Goal: Information Seeking & Learning: Learn about a topic

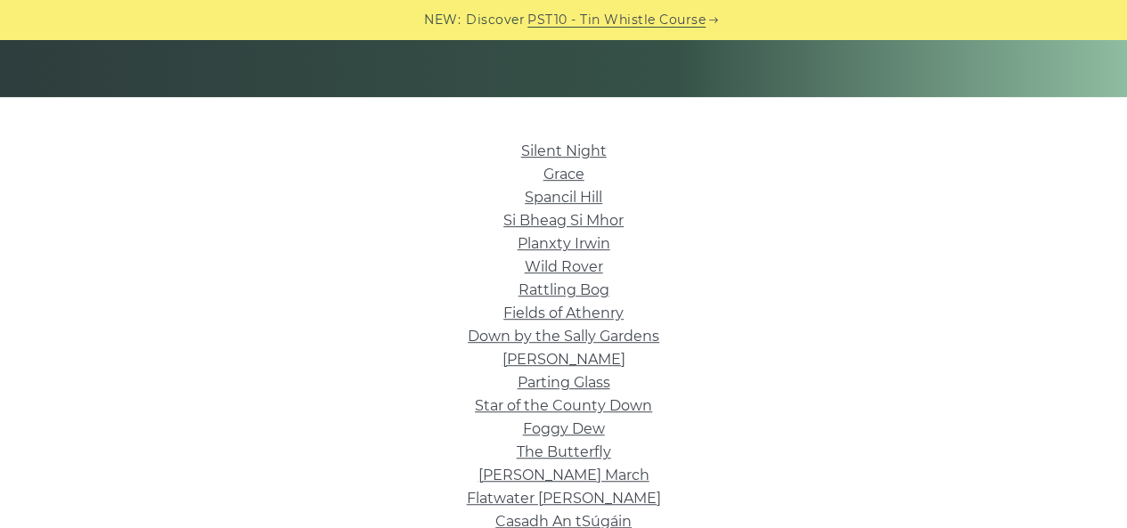
scroll to position [339, 0]
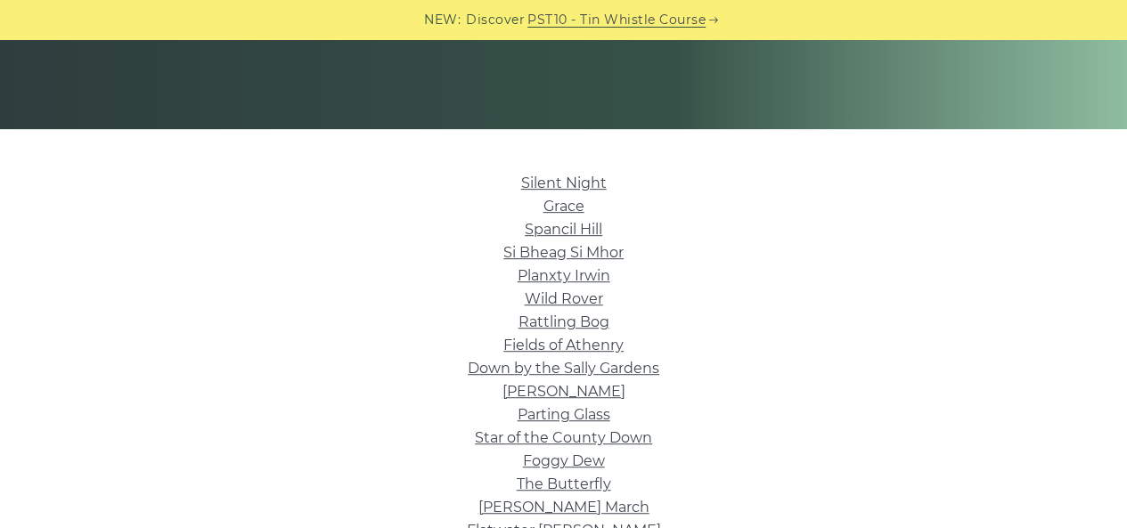
click at [152, 372] on li "Down by the Sally Gardens" at bounding box center [563, 368] width 1005 height 23
click at [550, 188] on link "Silent Night" at bounding box center [564, 183] width 86 height 17
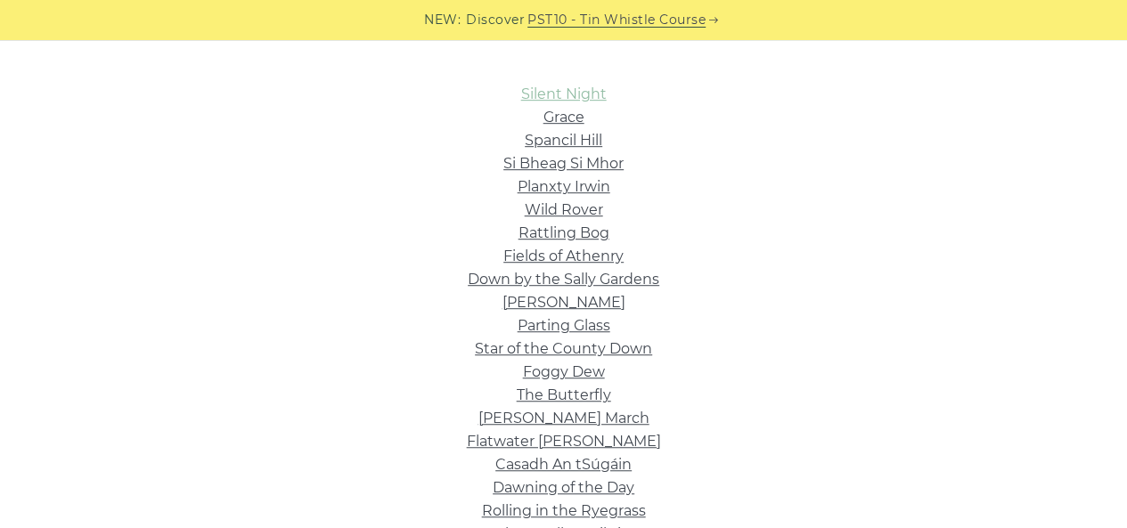
scroll to position [428, 0]
click at [553, 132] on link "Spancil Hill" at bounding box center [564, 140] width 78 height 17
click at [554, 119] on link "Grace" at bounding box center [564, 117] width 41 height 17
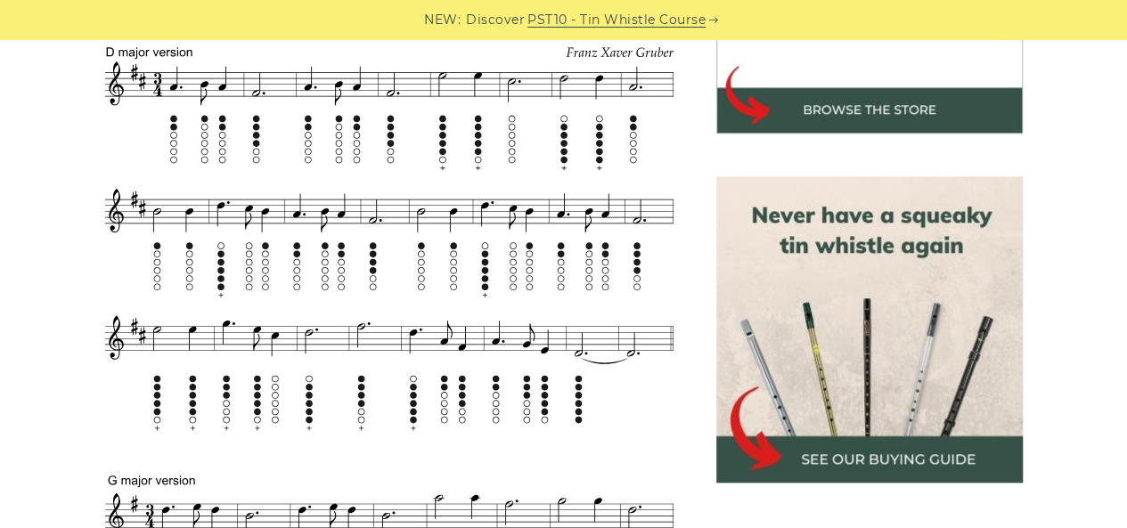
scroll to position [736, 0]
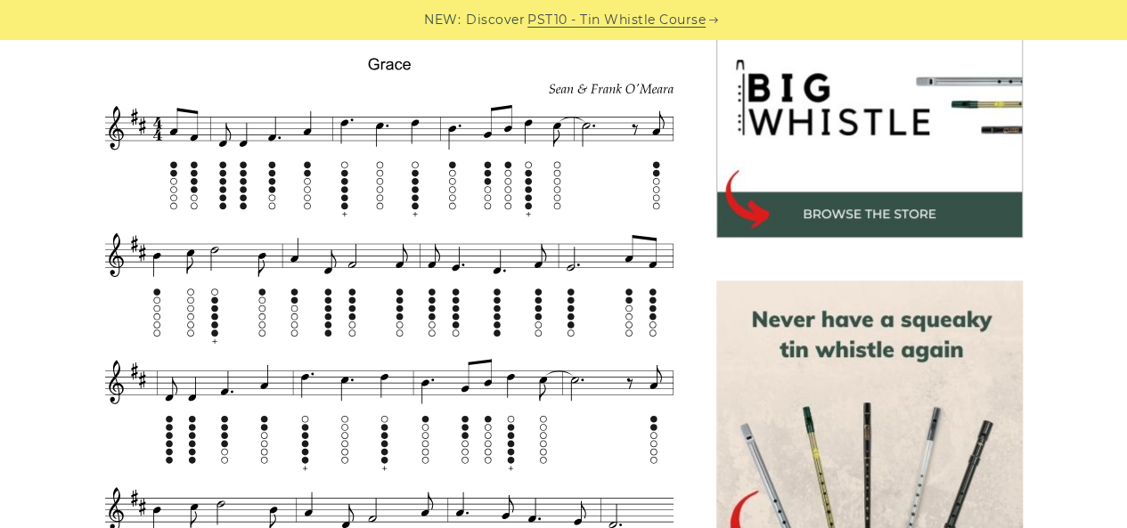
scroll to position [583, 0]
